Goal: Task Accomplishment & Management: Use online tool/utility

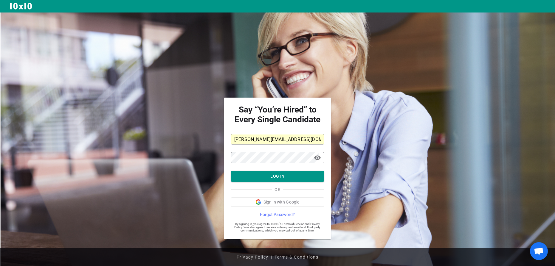
scroll to position [3, 0]
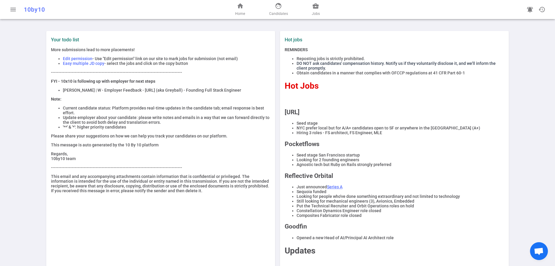
click at [317, 6] on div "home Home face Candidates business_center Jobs" at bounding box center [277, 9] width 180 height 19
click at [320, 13] on link "business_center Jobs" at bounding box center [316, 9] width 8 height 14
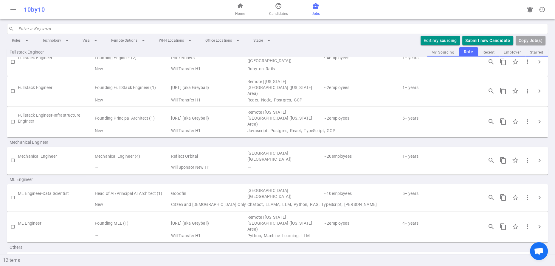
scroll to position [93, 0]
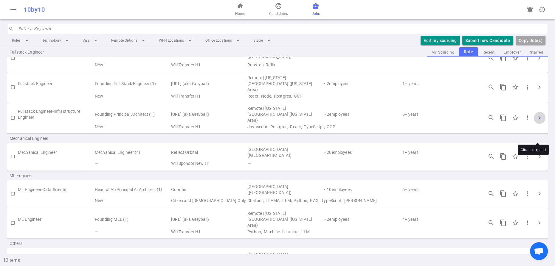
click at [539, 122] on span "chevron_right" at bounding box center [539, 117] width 7 height 7
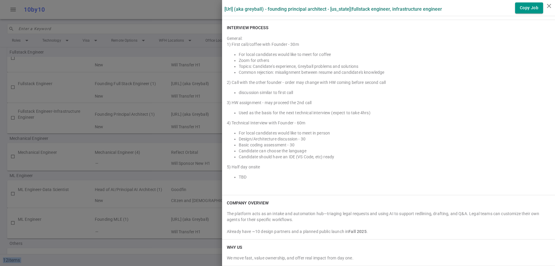
scroll to position [1047, 0]
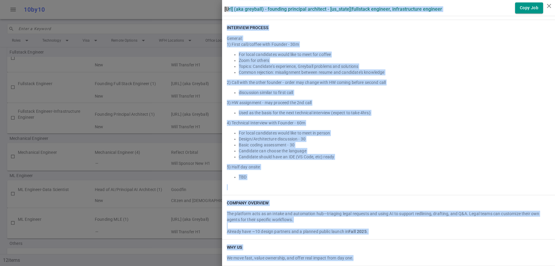
drag, startPoint x: 226, startPoint y: 10, endPoint x: 394, endPoint y: 255, distance: 296.2
click at [548, 5] on icon "close" at bounding box center [548, 5] width 7 height 7
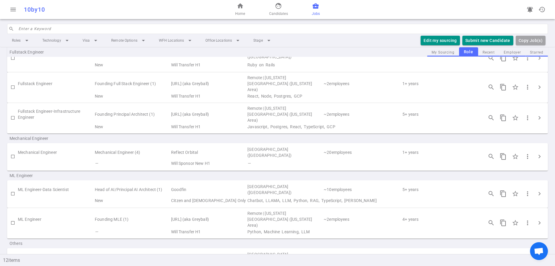
click at [13, 123] on input "checkbox" at bounding box center [13, 118] width 10 height 10
checkbox input "true"
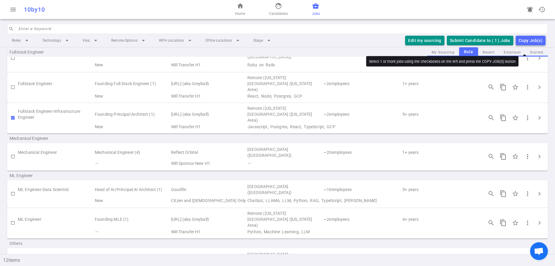
click at [525, 44] on div "Copy Job(s)" at bounding box center [531, 40] width 24 height 7
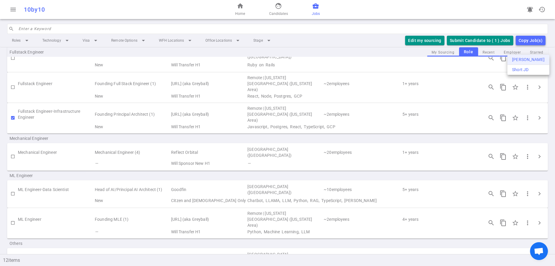
click at [521, 60] on div "Long JD" at bounding box center [528, 60] width 32 height 6
copy div "Sandstone.ai (aka Greyball) - Founding Principal Architect - New York | Fullsta…"
